Goal: Find specific page/section: Find specific page/section

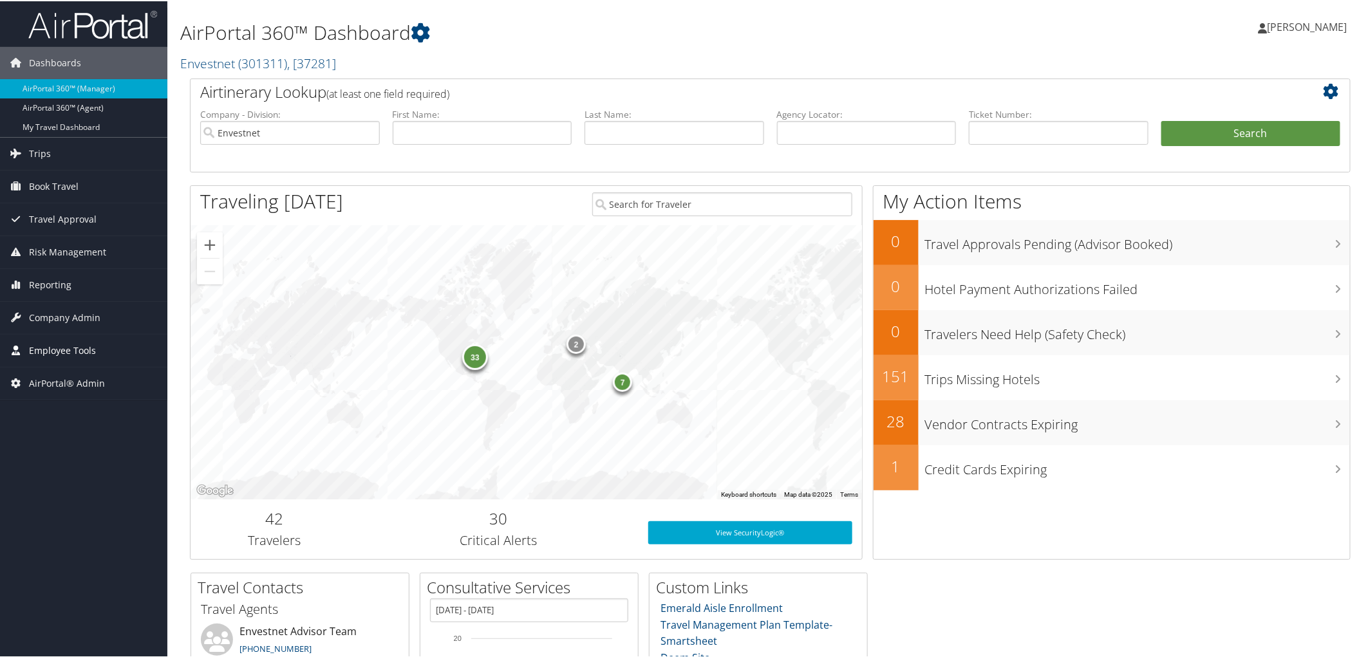
click at [76, 357] on span "Employee Tools" at bounding box center [62, 349] width 67 height 32
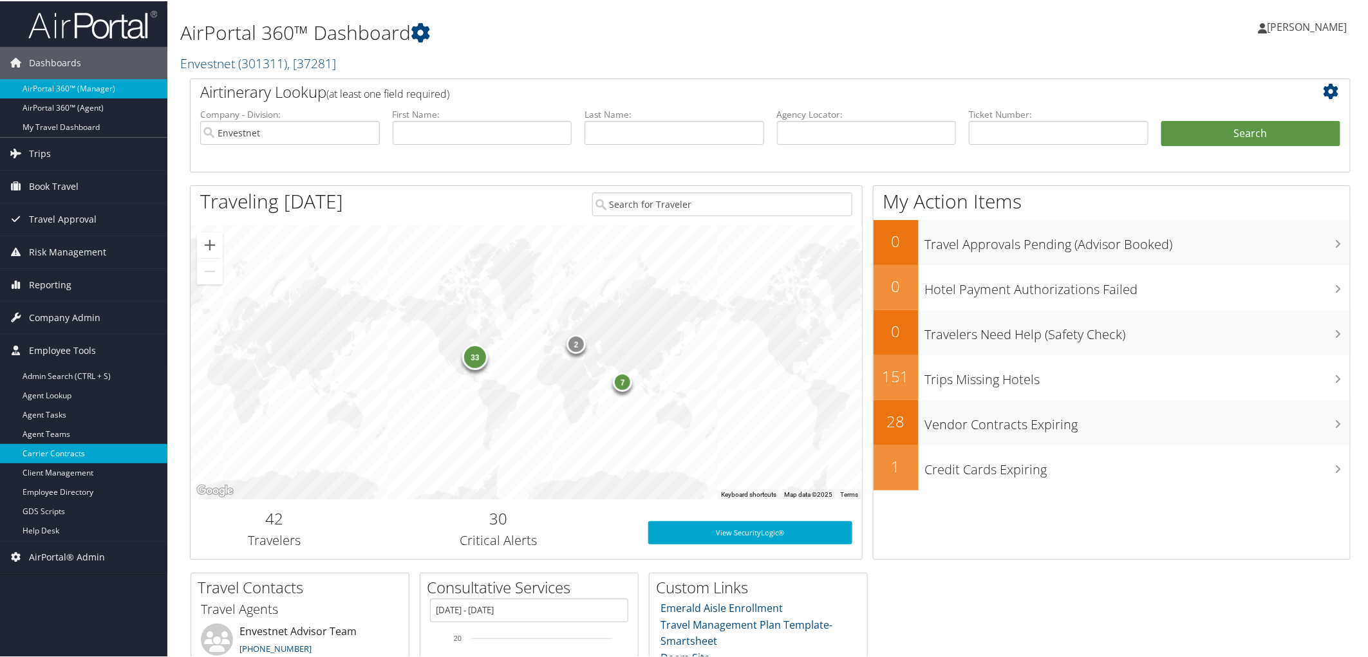
click at [80, 452] on link "Carrier Contracts" at bounding box center [83, 452] width 167 height 19
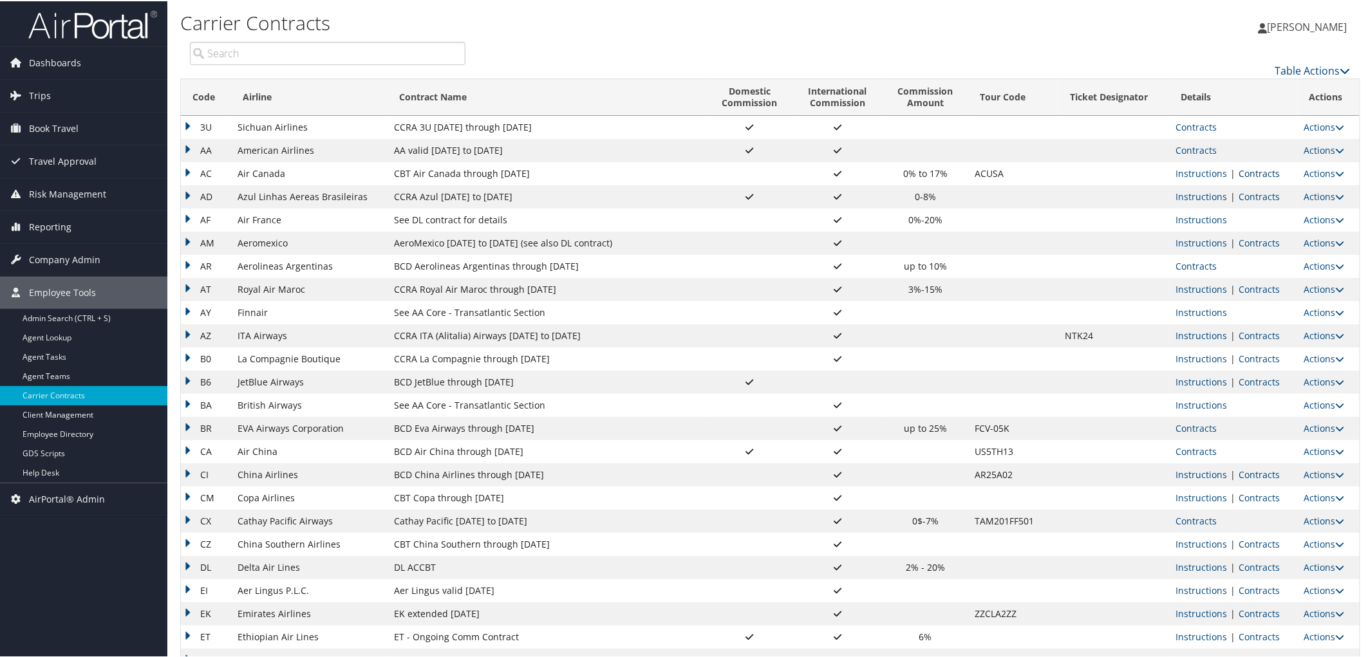
click at [1257, 175] on link "Contracts" at bounding box center [1258, 172] width 41 height 12
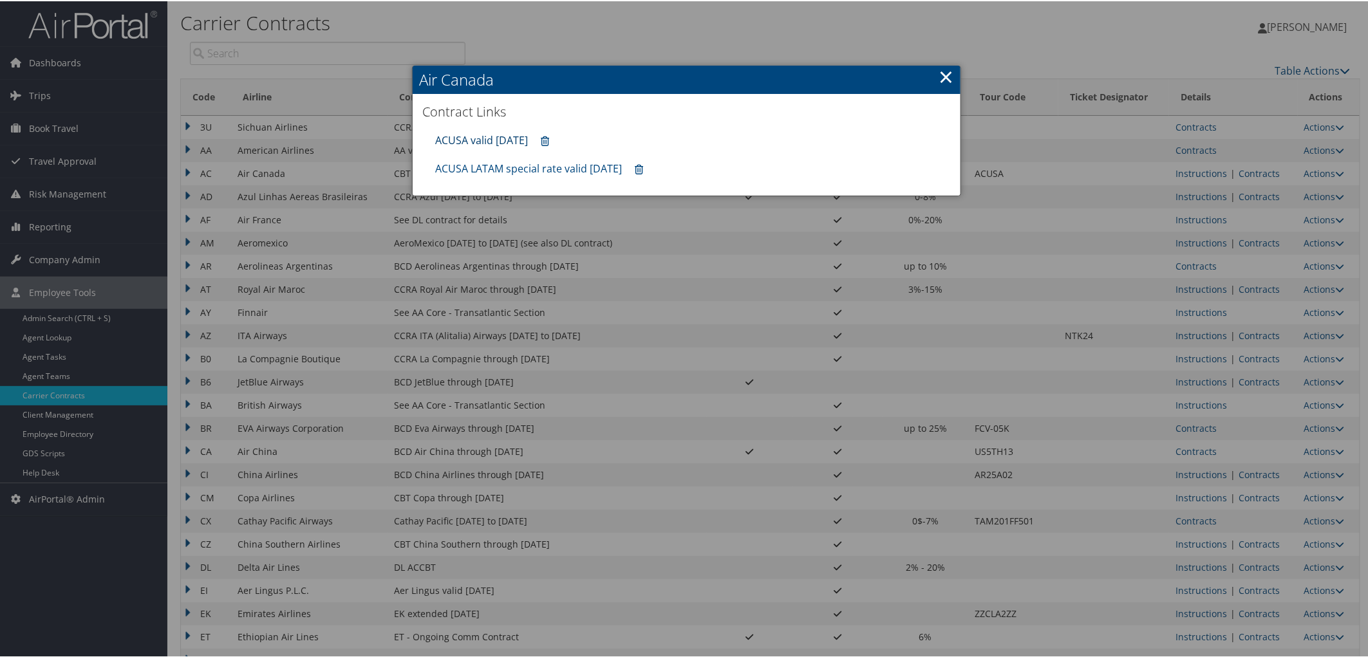
click at [477, 143] on link "ACUSA valid [DATE]" at bounding box center [481, 139] width 93 height 14
